Goal: Find specific page/section: Find specific page/section

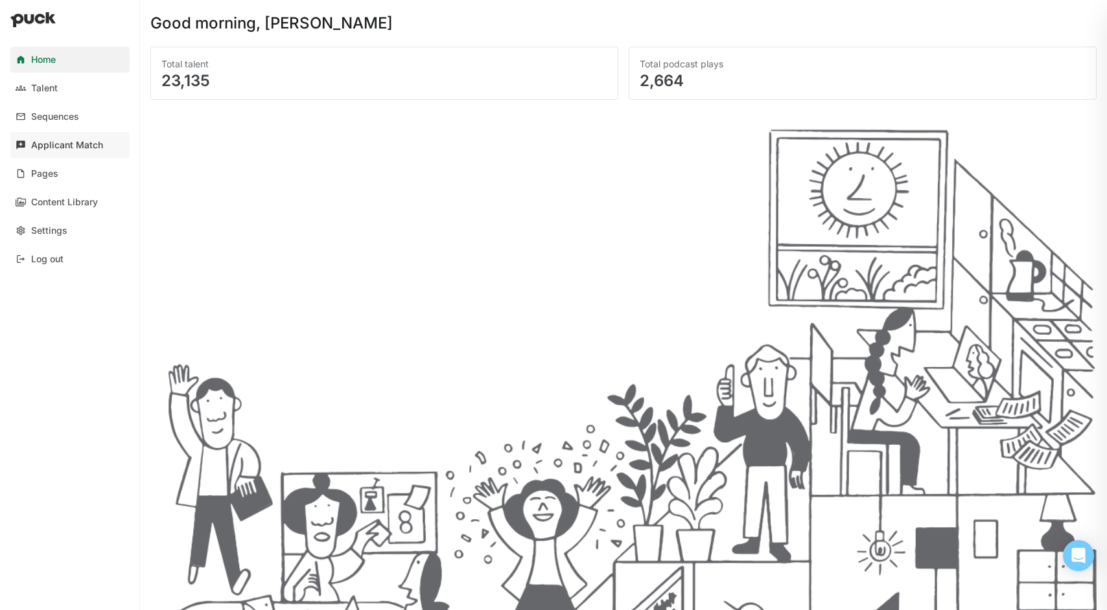
click at [78, 143] on div "Applicant Match" at bounding box center [67, 145] width 72 height 11
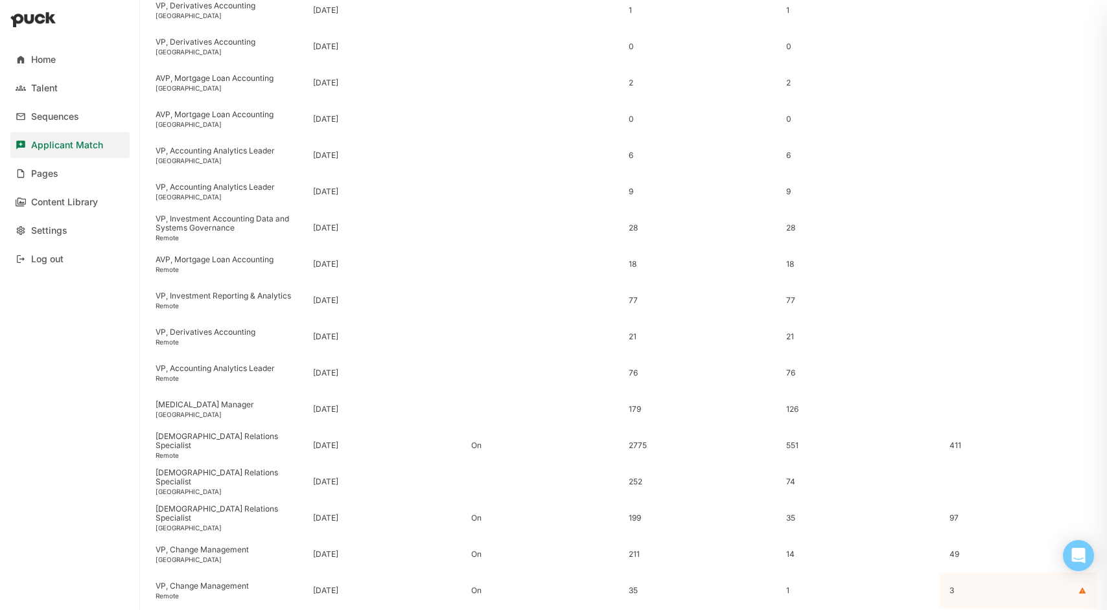
scroll to position [295, 0]
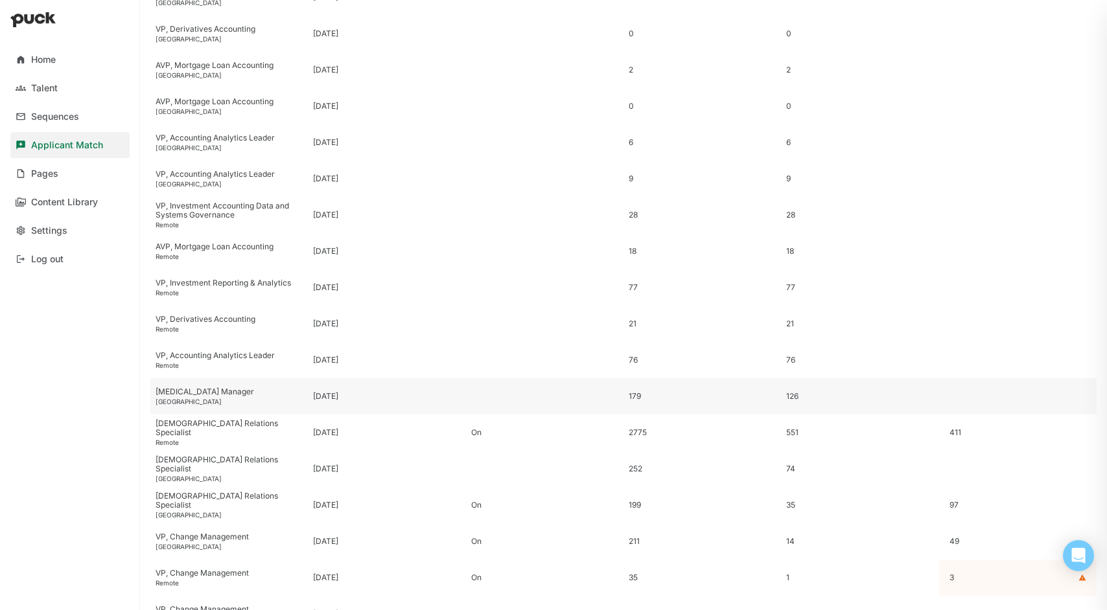
click at [201, 392] on div "[MEDICAL_DATA] Manager" at bounding box center [229, 391] width 147 height 9
